Goal: Download file/media

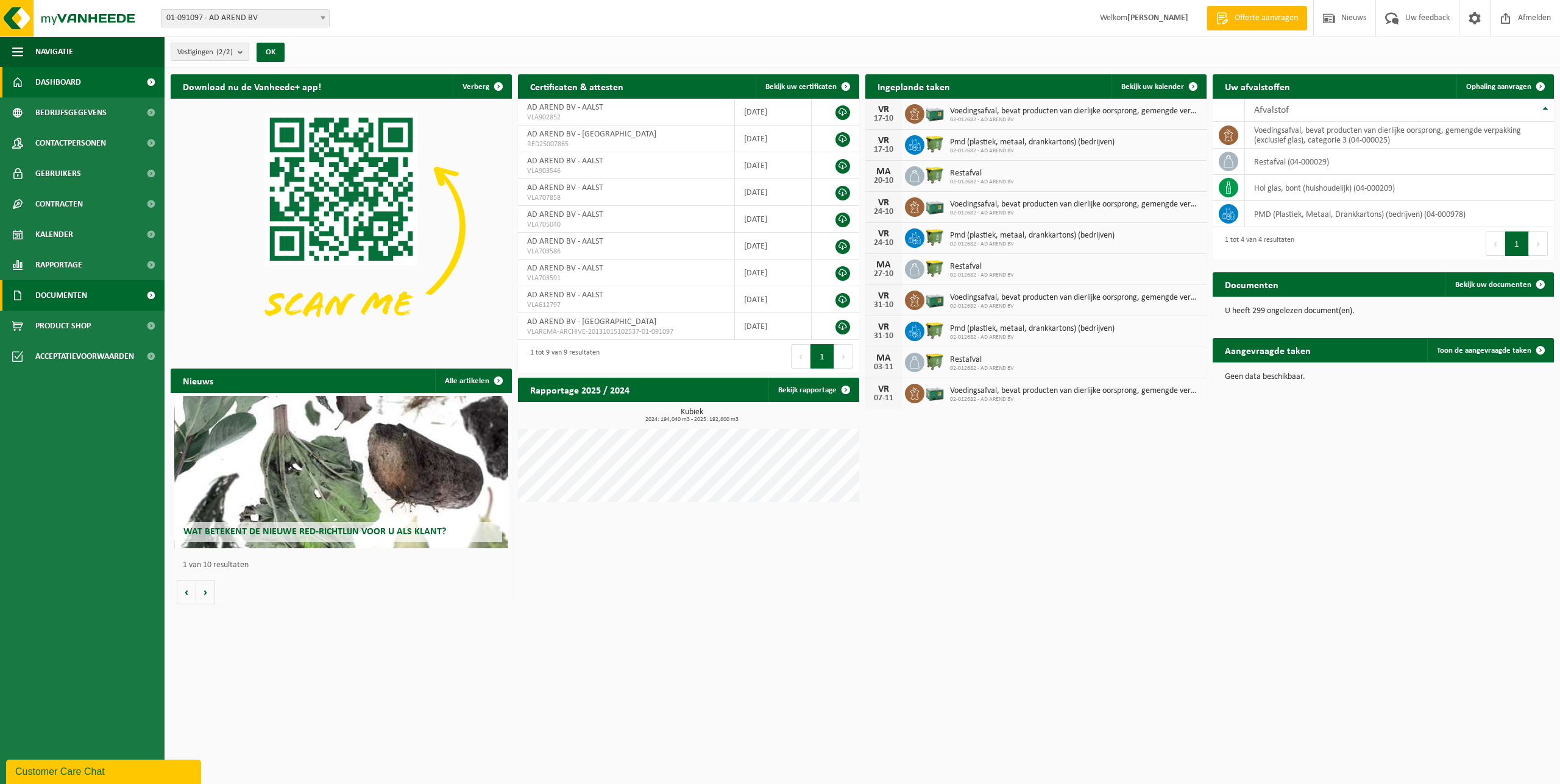
click at [71, 297] on span "Documenten" at bounding box center [61, 296] width 52 height 31
click at [95, 346] on link "Documenten" at bounding box center [82, 351] width 158 height 23
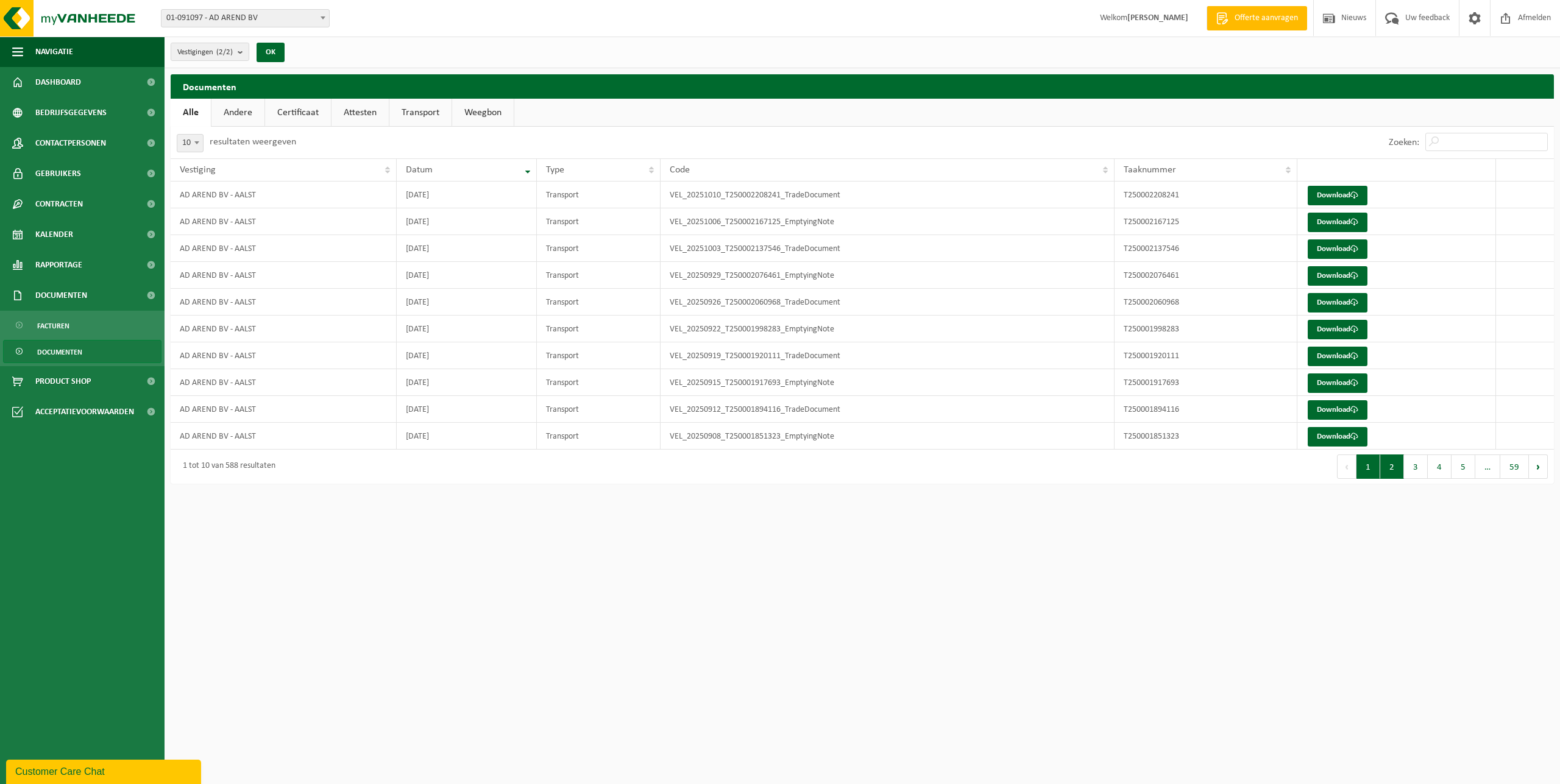
click at [1396, 467] on button "2" at bounding box center [1392, 467] width 24 height 24
click at [1342, 221] on link "Download" at bounding box center [1338, 222] width 60 height 20
click at [1337, 195] on link "Download" at bounding box center [1338, 195] width 60 height 20
click at [1370, 471] on button "1" at bounding box center [1368, 467] width 24 height 24
click at [1334, 437] on link "Download" at bounding box center [1338, 436] width 60 height 20
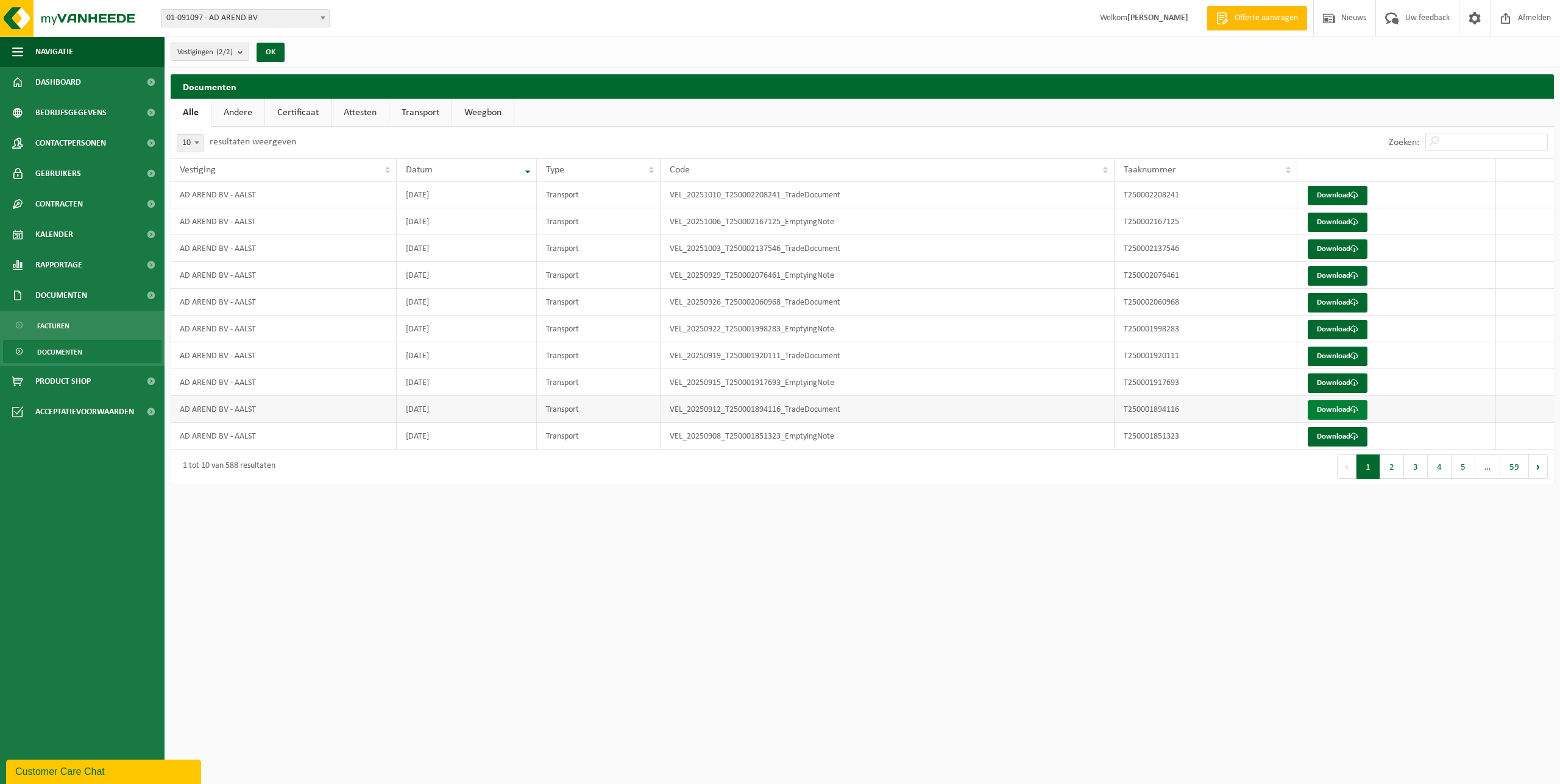
click at [1339, 411] on link "Download" at bounding box center [1338, 409] width 60 height 20
click at [1331, 385] on link "Download" at bounding box center [1338, 383] width 60 height 20
click at [1329, 354] on link "Download" at bounding box center [1338, 356] width 60 height 20
click at [1395, 469] on button "2" at bounding box center [1392, 467] width 24 height 24
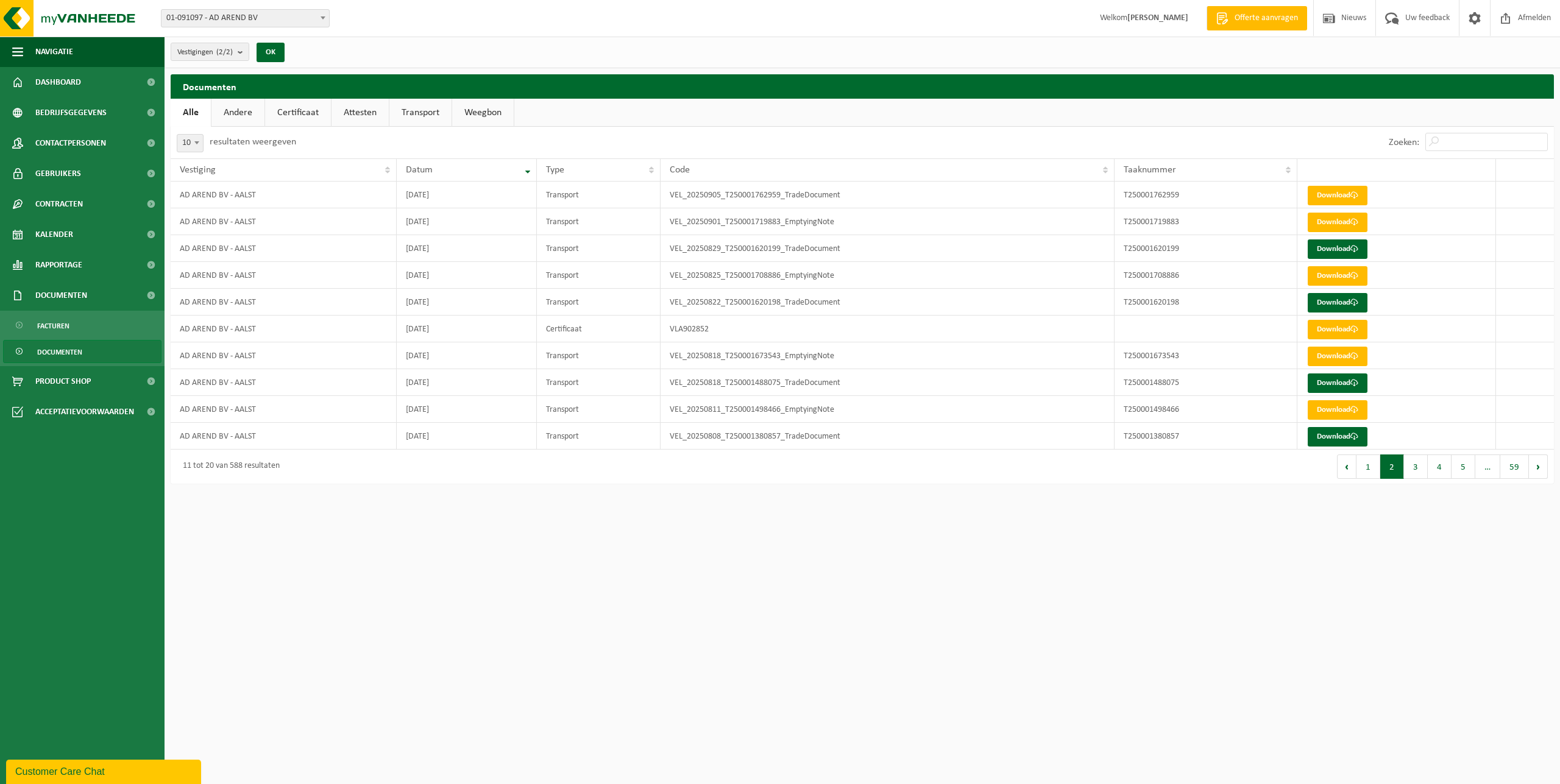
click at [1374, 471] on button "1" at bounding box center [1368, 467] width 24 height 24
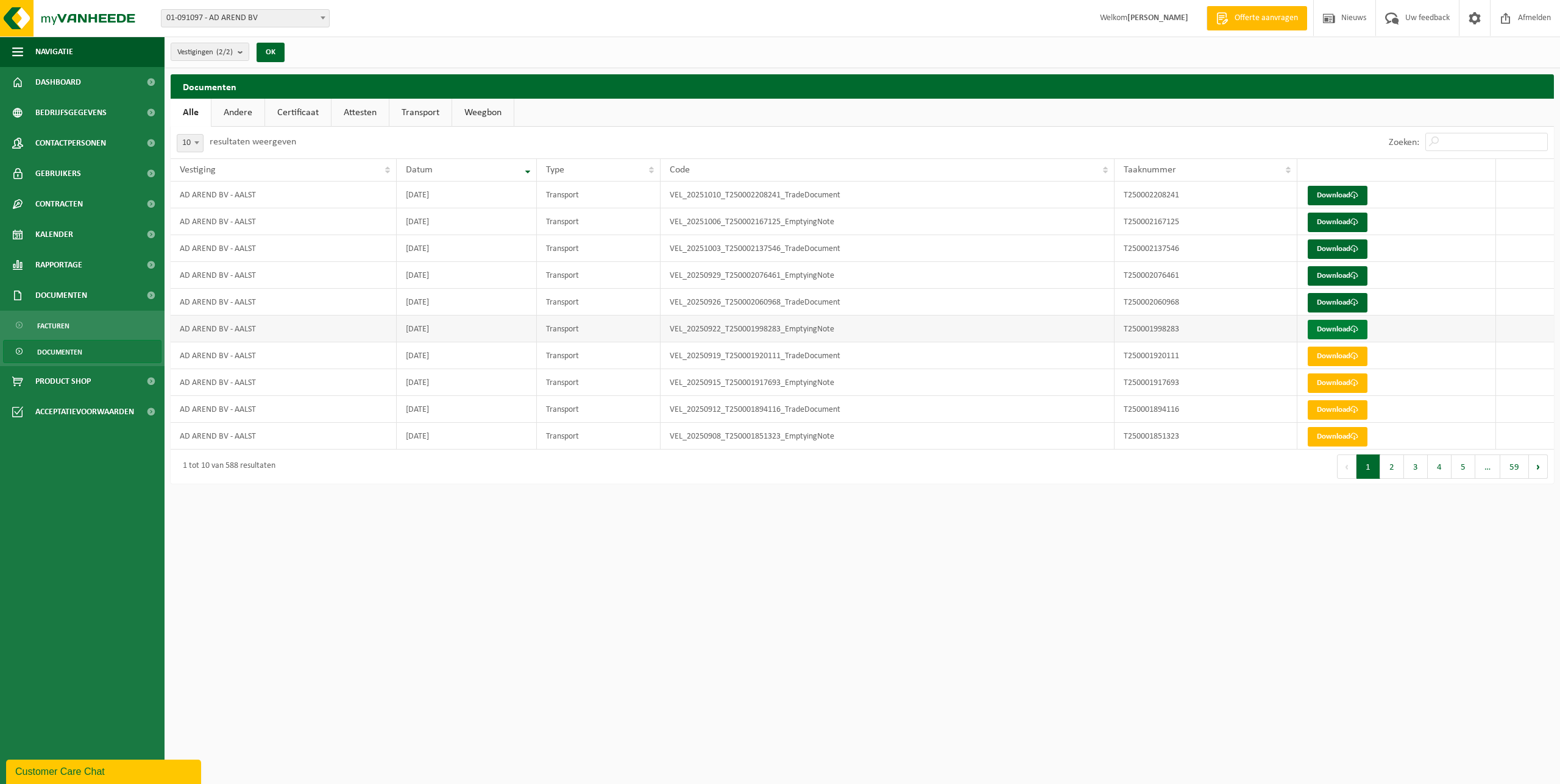
click at [1339, 327] on link "Download" at bounding box center [1338, 329] width 60 height 20
click at [1334, 301] on link "Download" at bounding box center [1338, 303] width 60 height 20
click at [1342, 275] on link "Download" at bounding box center [1338, 276] width 60 height 20
click at [665, 507] on html "Vestiging: 01-091097 - AD AREND BV 02-012682 - AD AREND BV 02-012706 - AD VARSE…" at bounding box center [780, 392] width 1560 height 784
click at [1397, 468] on button "2" at bounding box center [1392, 467] width 24 height 24
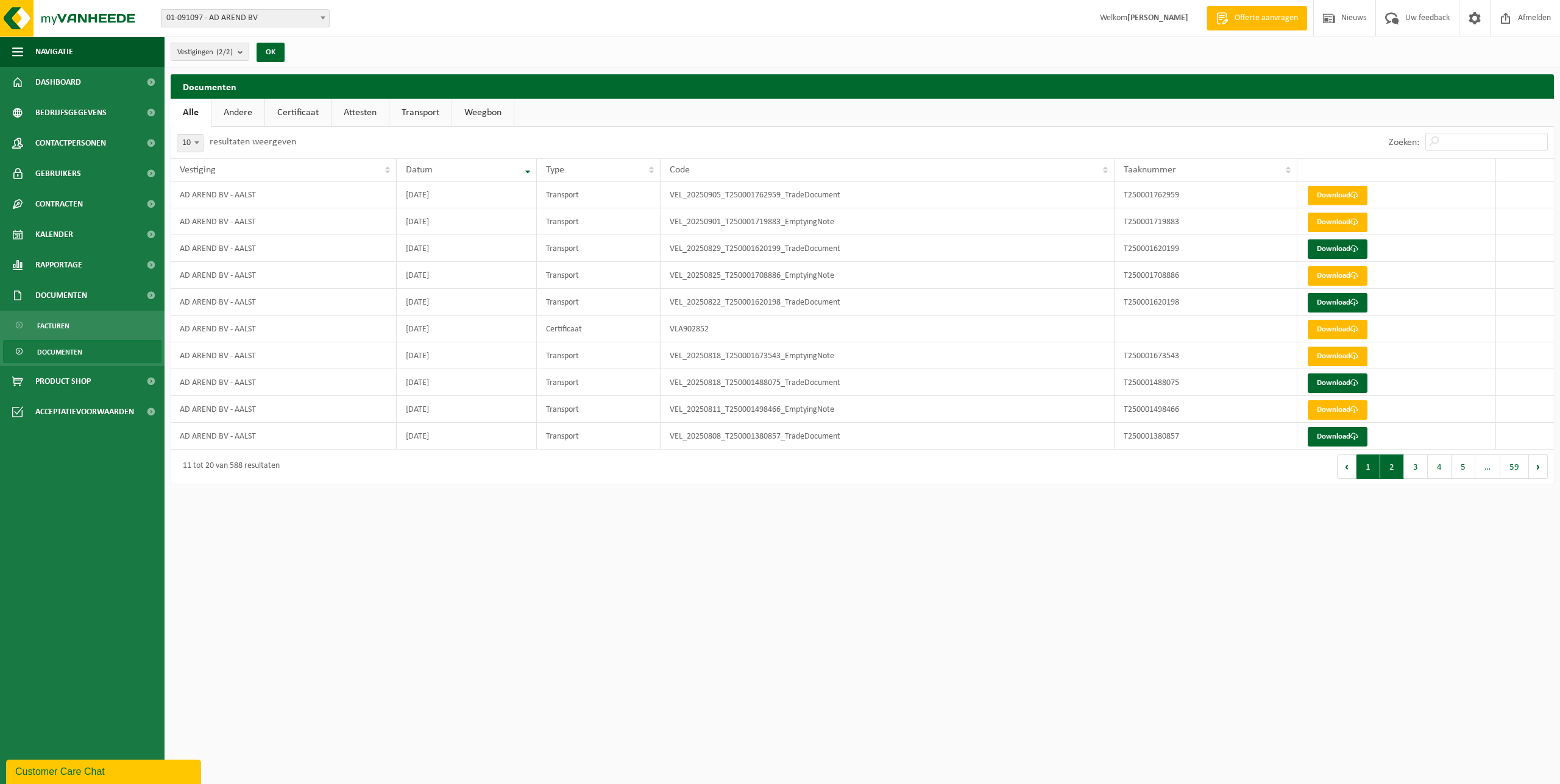
click at [1367, 465] on button "1" at bounding box center [1368, 467] width 24 height 24
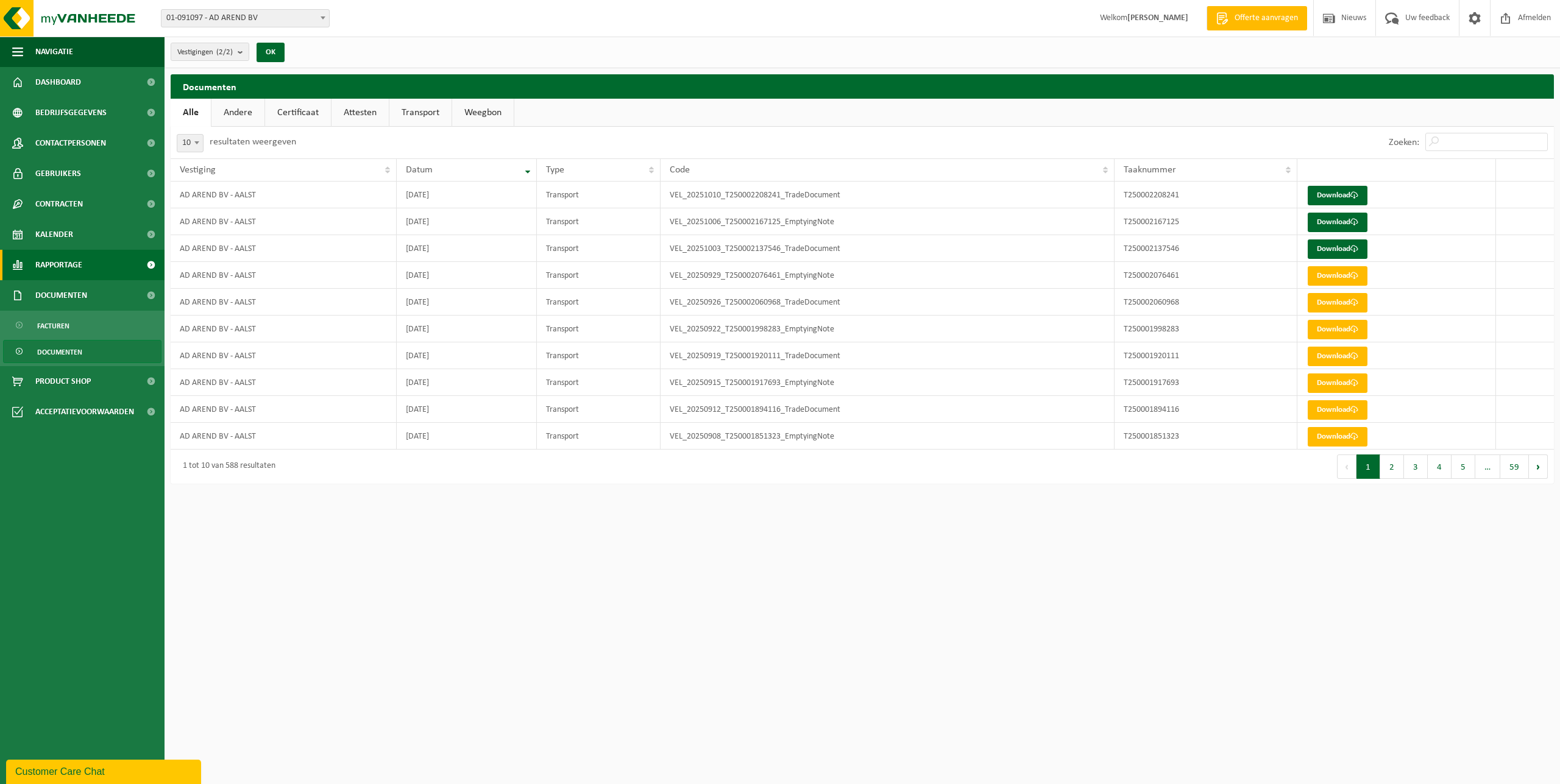
click at [80, 263] on span "Rapportage" at bounding box center [59, 265] width 47 height 31
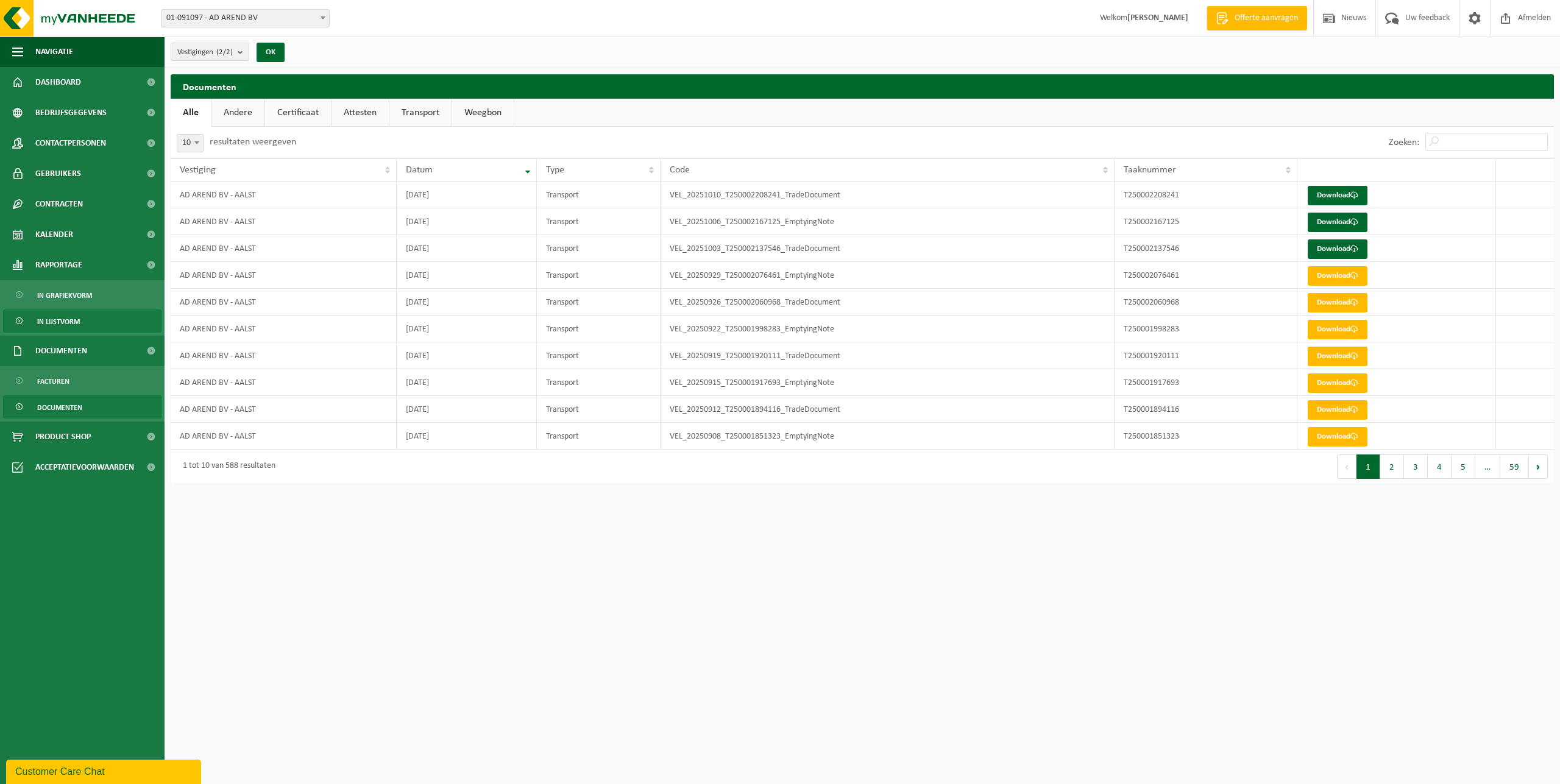
click at [88, 322] on link "In lijstvorm" at bounding box center [82, 321] width 158 height 23
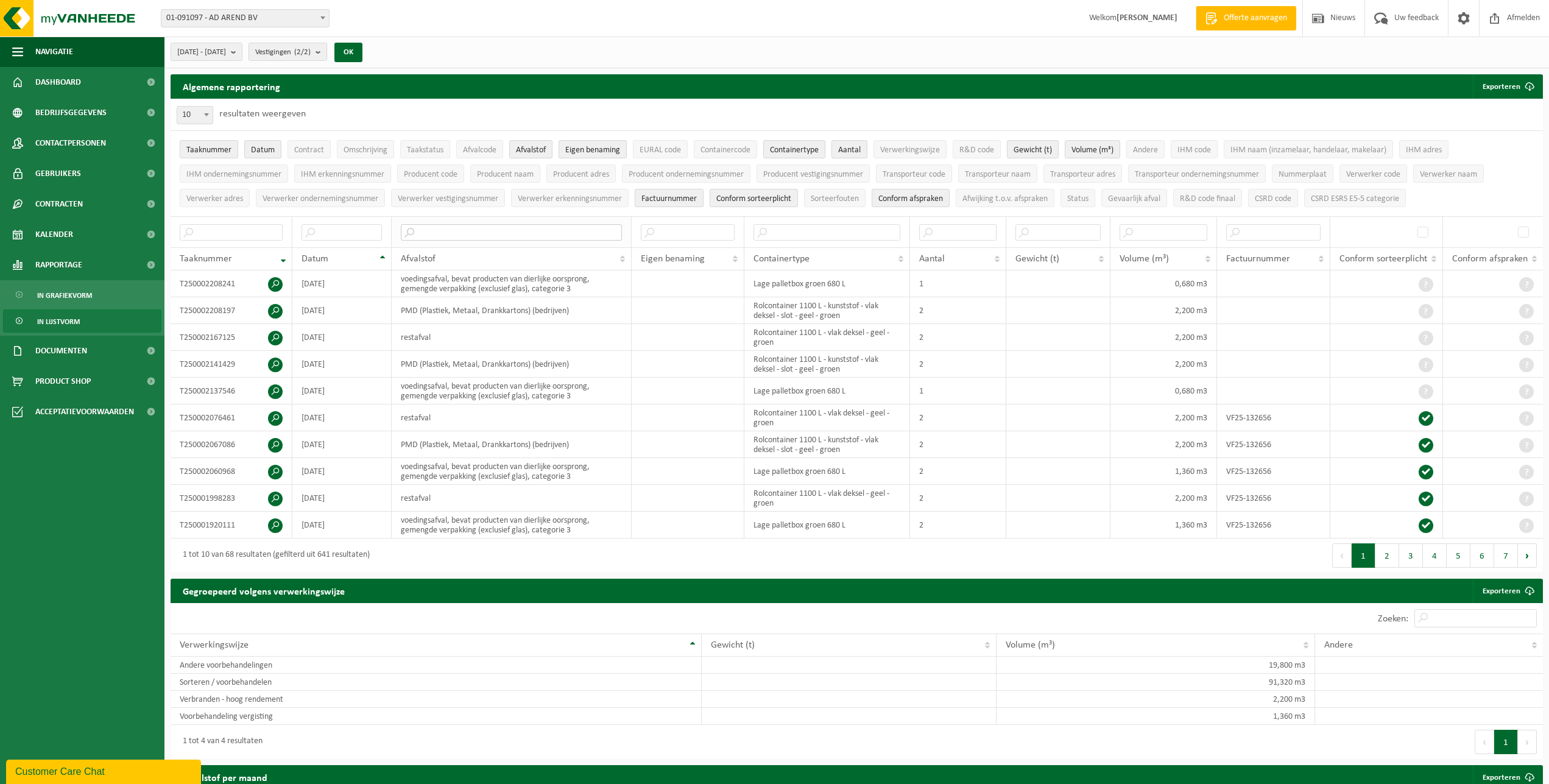
click at [492, 226] on input "text" at bounding box center [511, 232] width 221 height 17
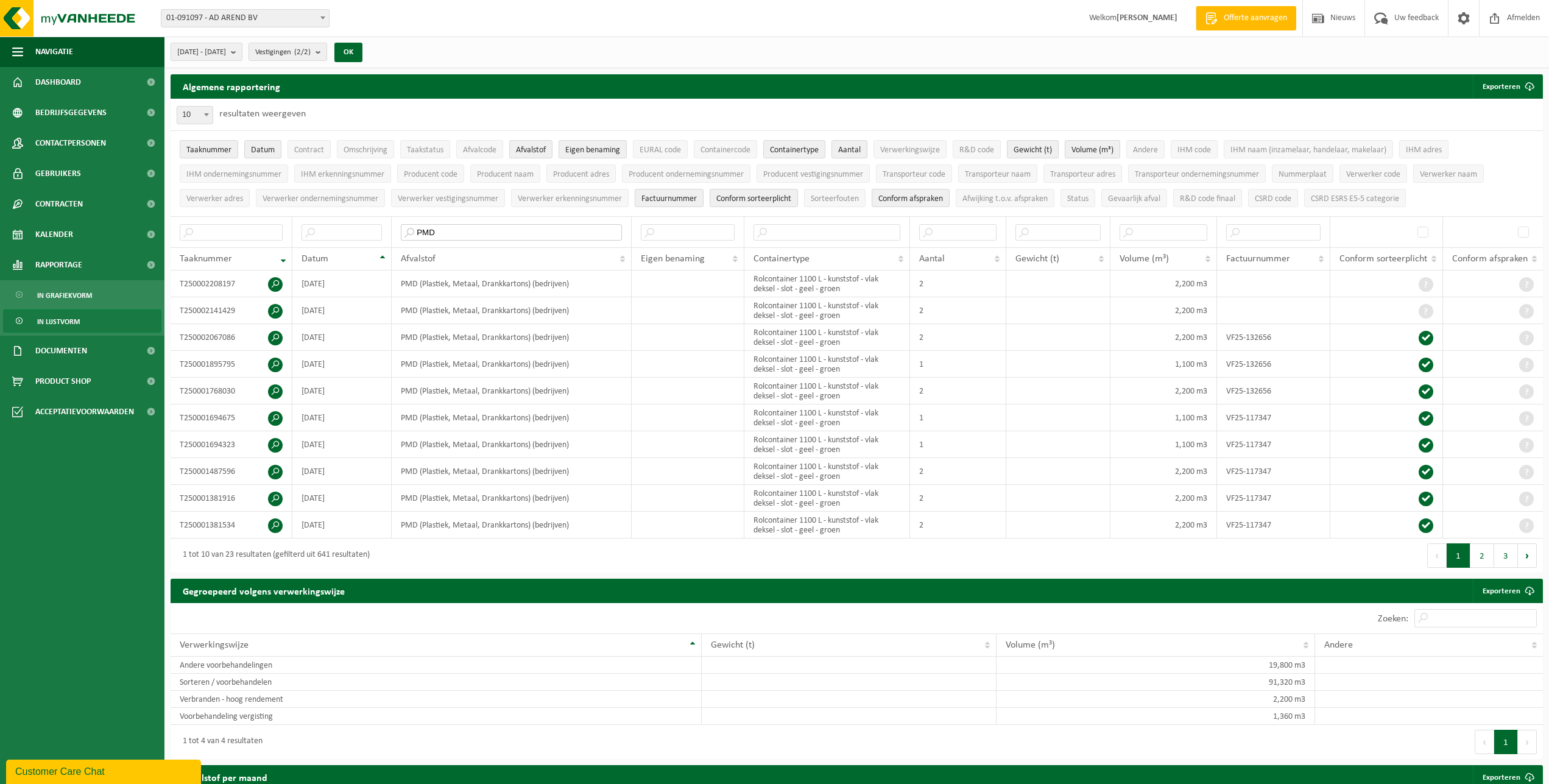
type input "PMD"
click at [271, 15] on span "01-091097 - AD AREND BV" at bounding box center [245, 18] width 167 height 17
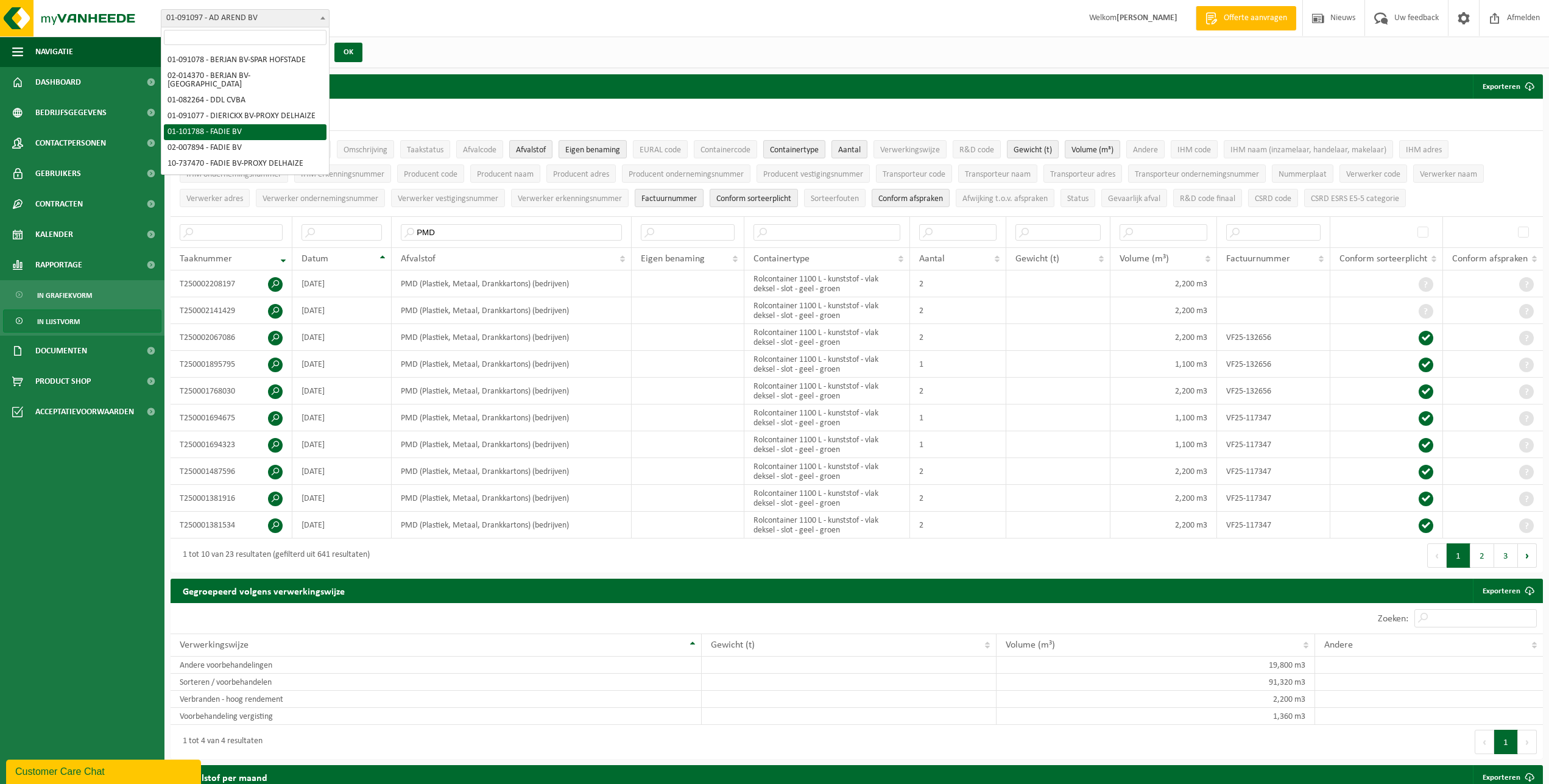
scroll to position [186, 0]
select select "688"
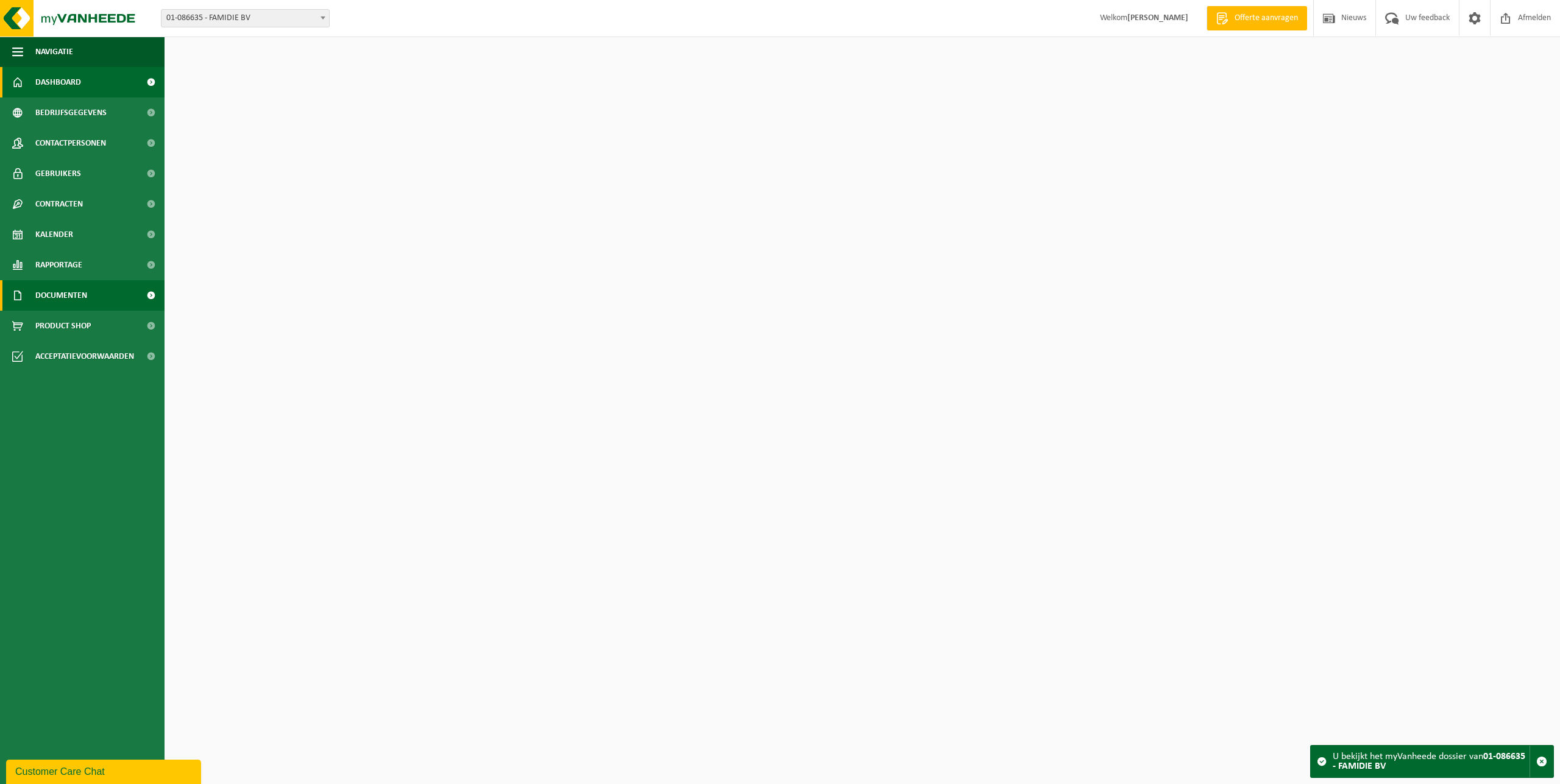
click at [71, 303] on span "Documenten" at bounding box center [61, 296] width 52 height 31
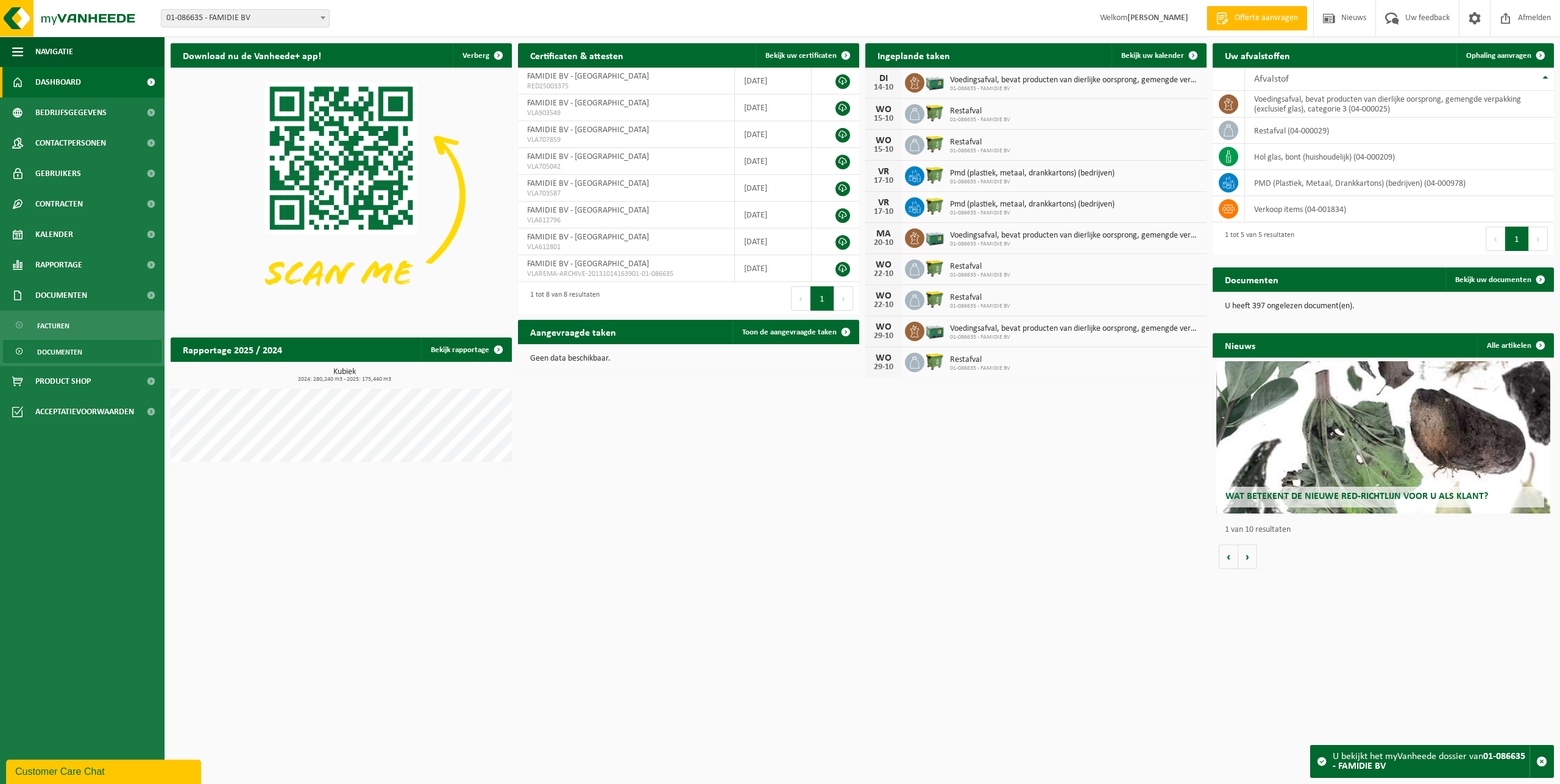
click at [75, 353] on span "Documenten" at bounding box center [59, 352] width 45 height 23
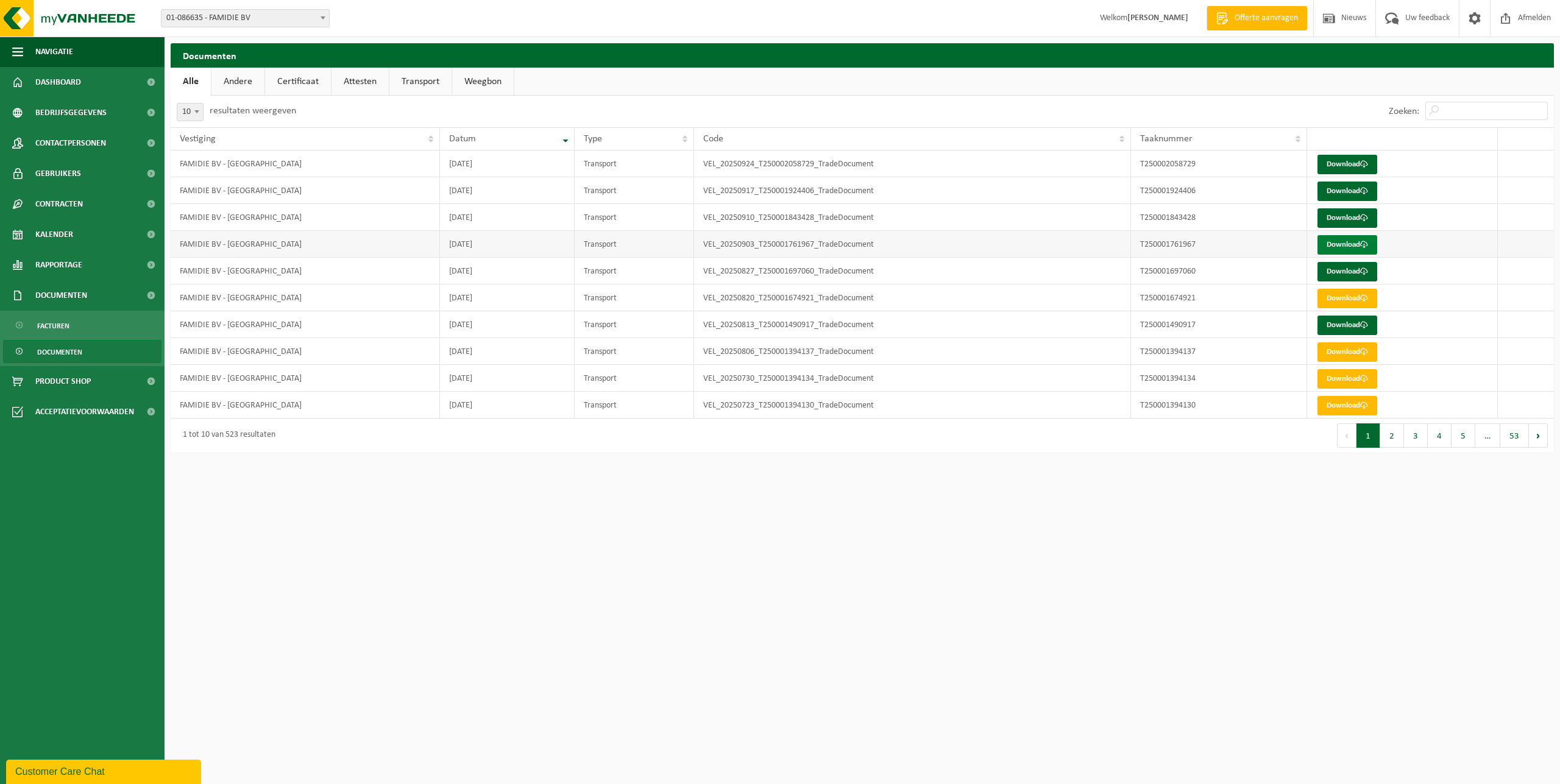
click at [1342, 242] on link "Download" at bounding box center [1348, 245] width 60 height 20
click at [1330, 221] on link "Download" at bounding box center [1348, 218] width 60 height 20
click at [1343, 195] on link "Download" at bounding box center [1348, 191] width 60 height 20
click at [79, 260] on span "Rapportage" at bounding box center [59, 265] width 47 height 31
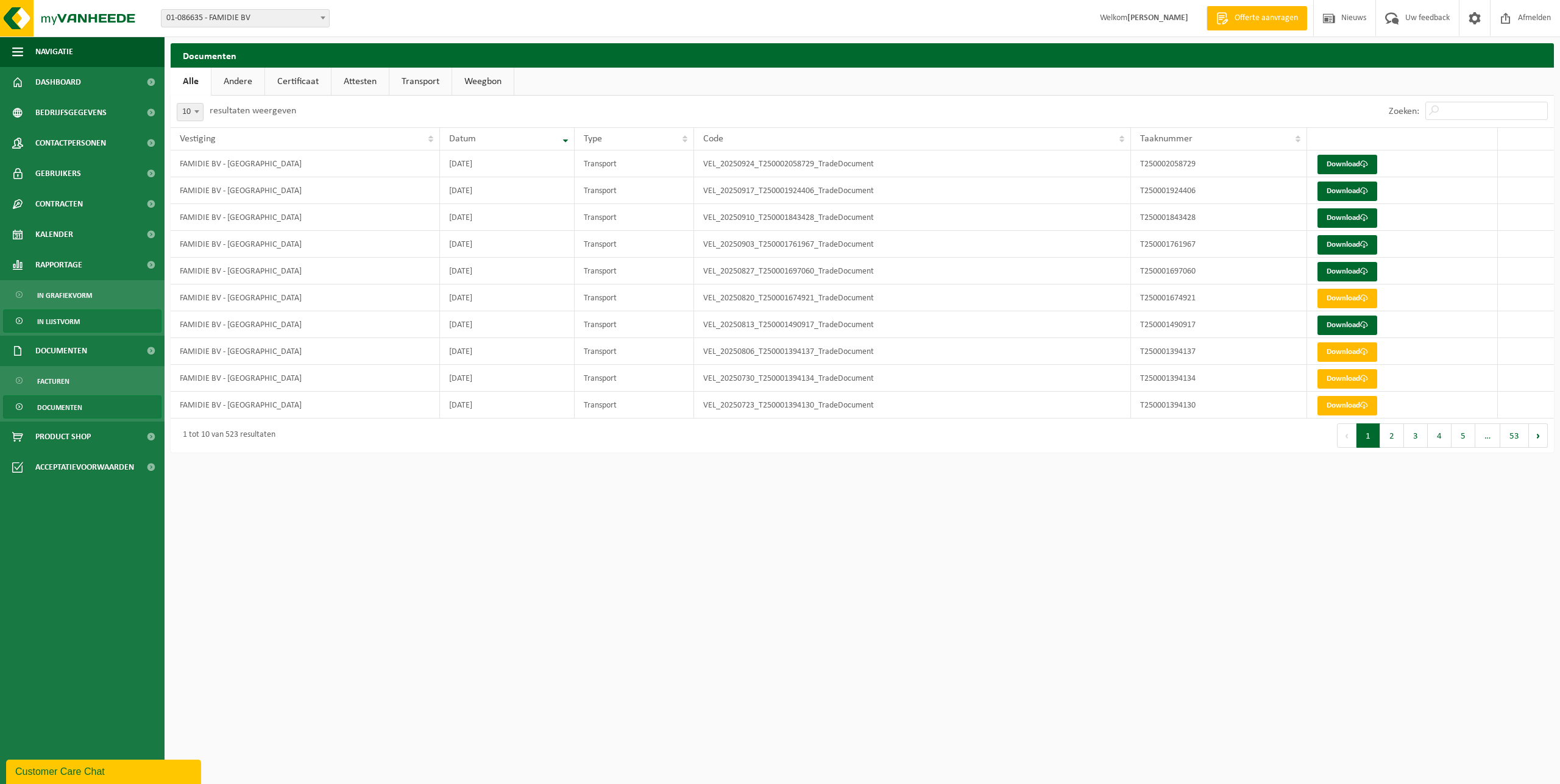
click at [81, 326] on link "In lijstvorm" at bounding box center [82, 321] width 158 height 23
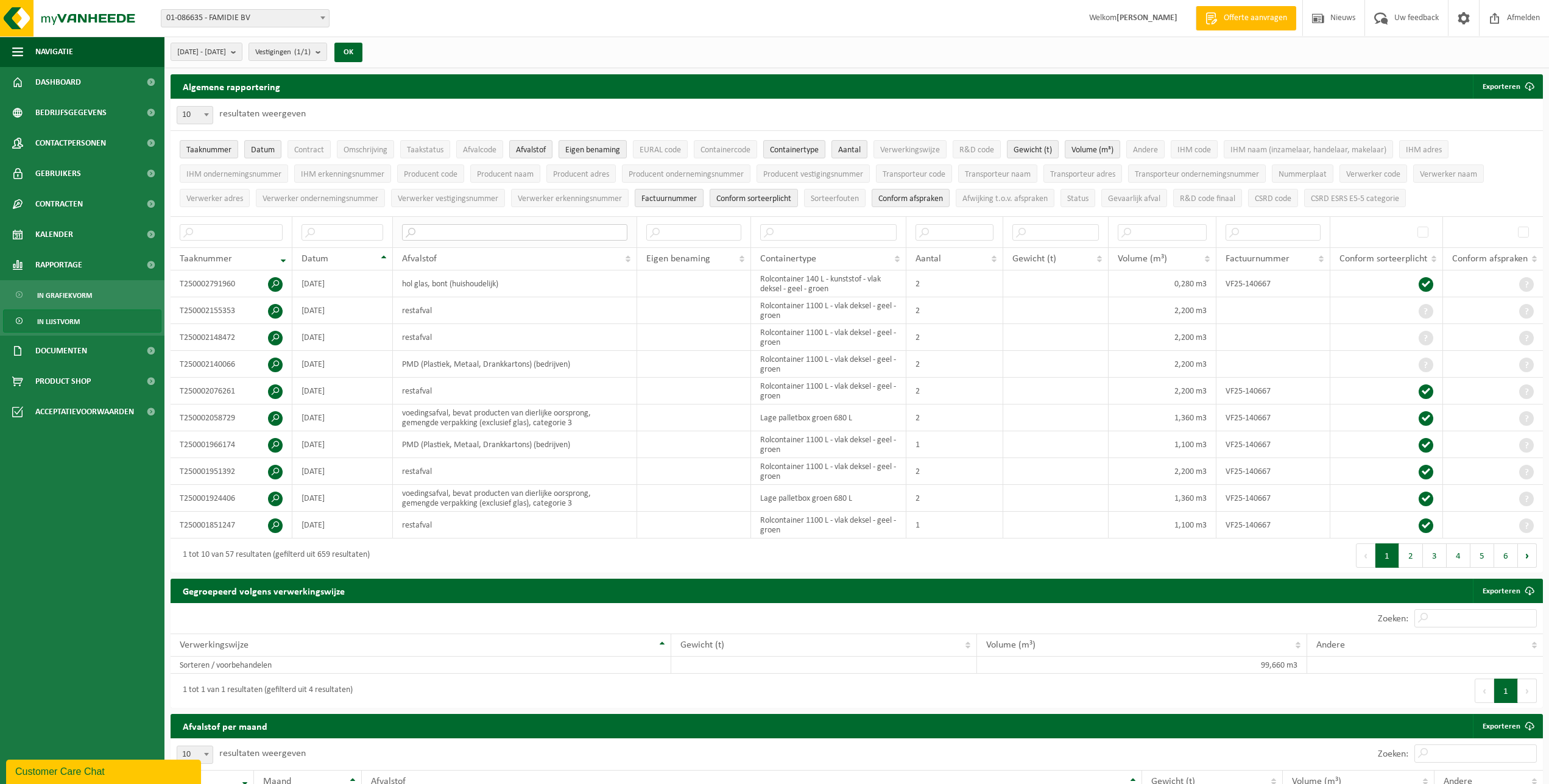
click at [491, 230] on input "text" at bounding box center [514, 232] width 225 height 17
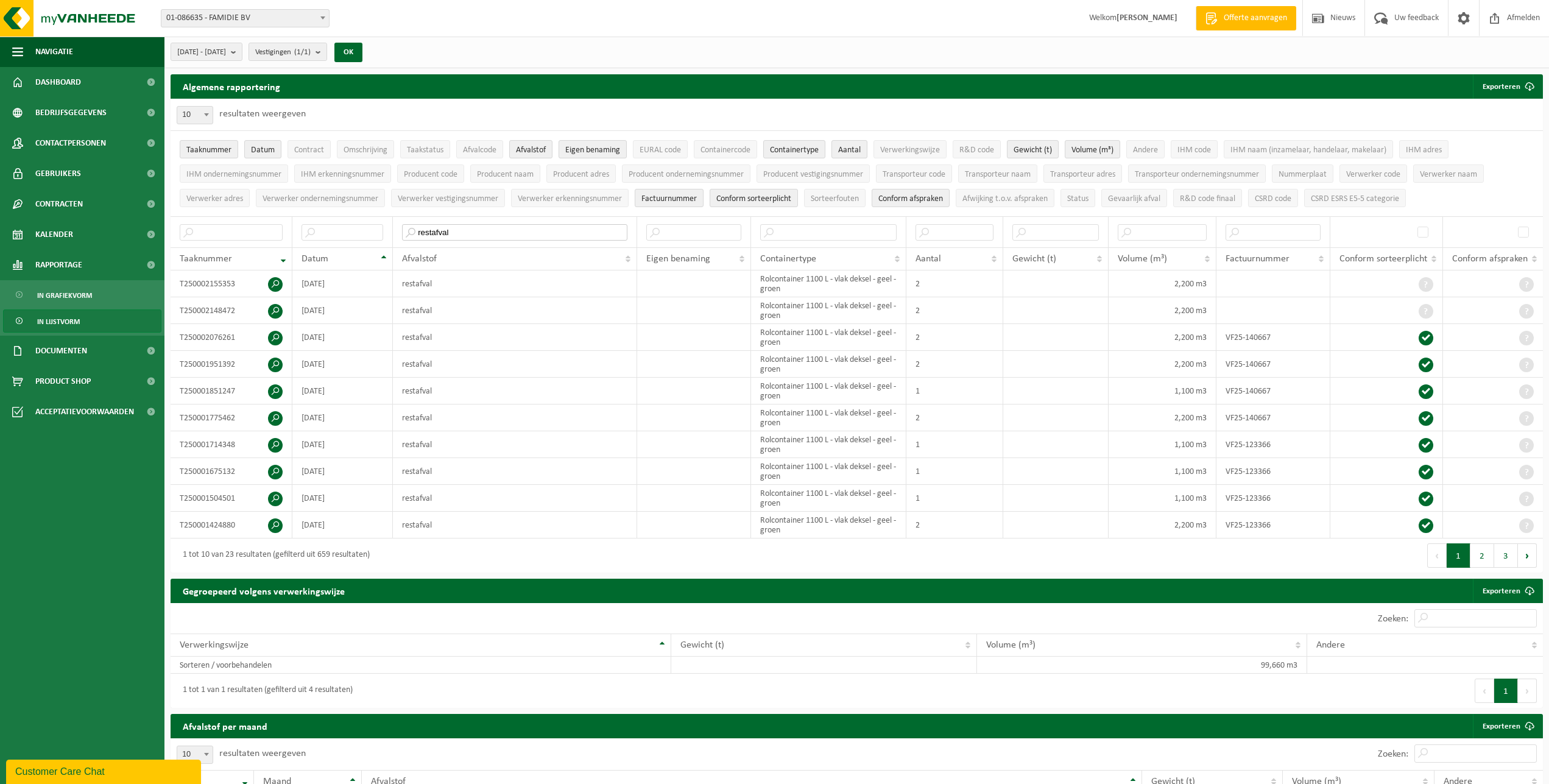
drag, startPoint x: 478, startPoint y: 231, endPoint x: 362, endPoint y: 214, distance: 117.2
click at [402, 233] on input "restafval" at bounding box center [514, 232] width 225 height 17
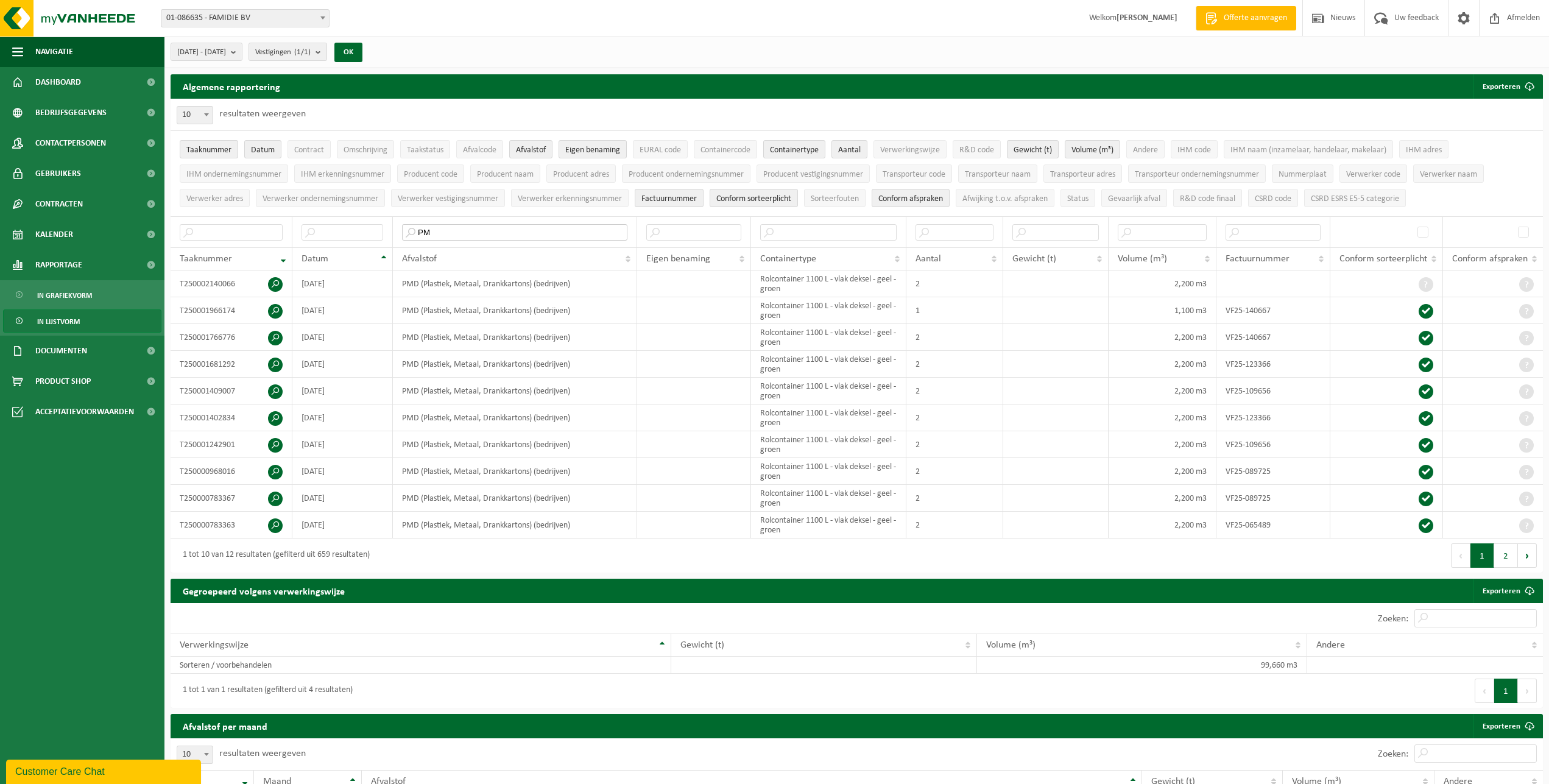
type input "P"
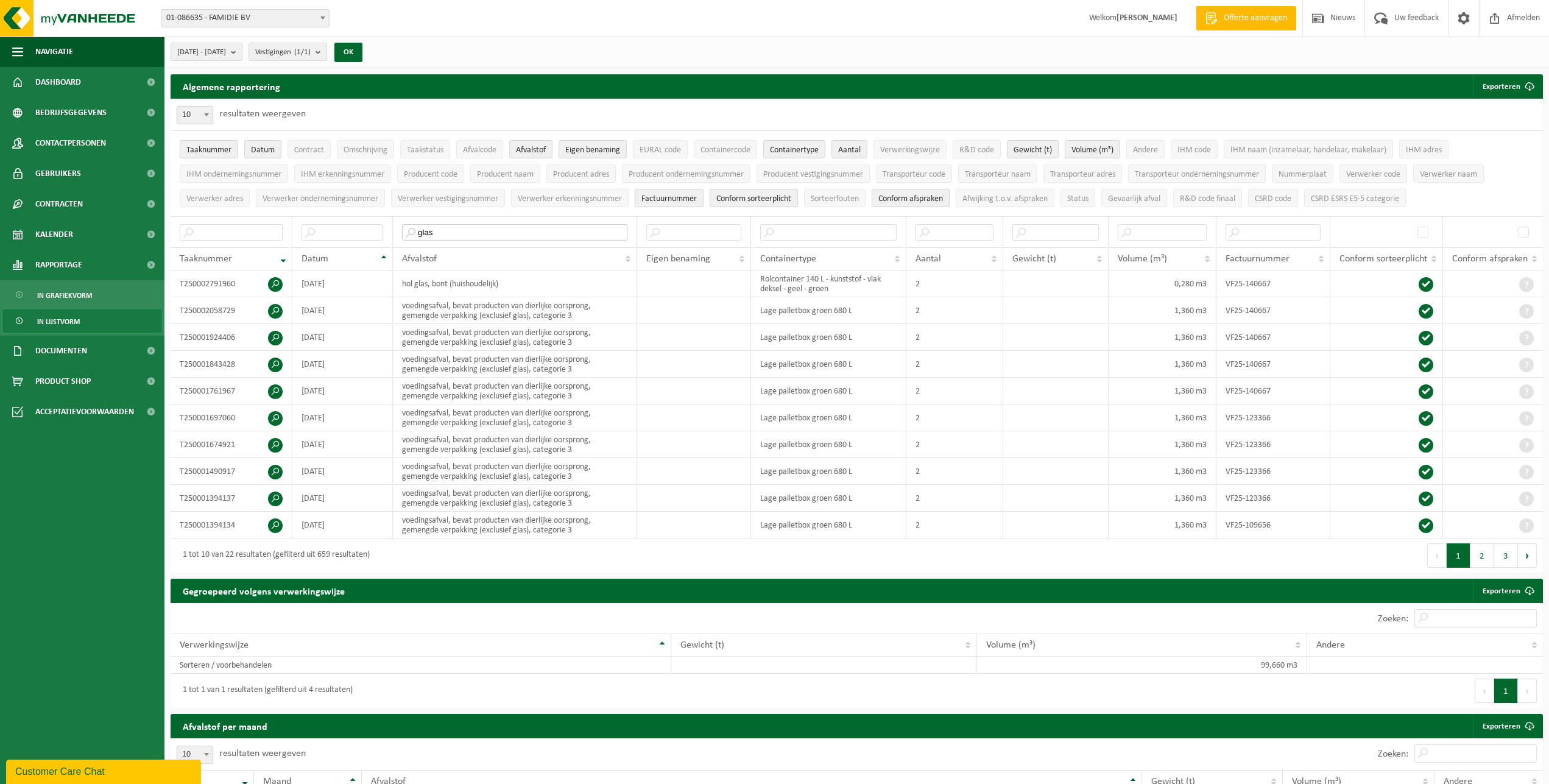
type input "glas"
